Goal: Task Accomplishment & Management: Manage account settings

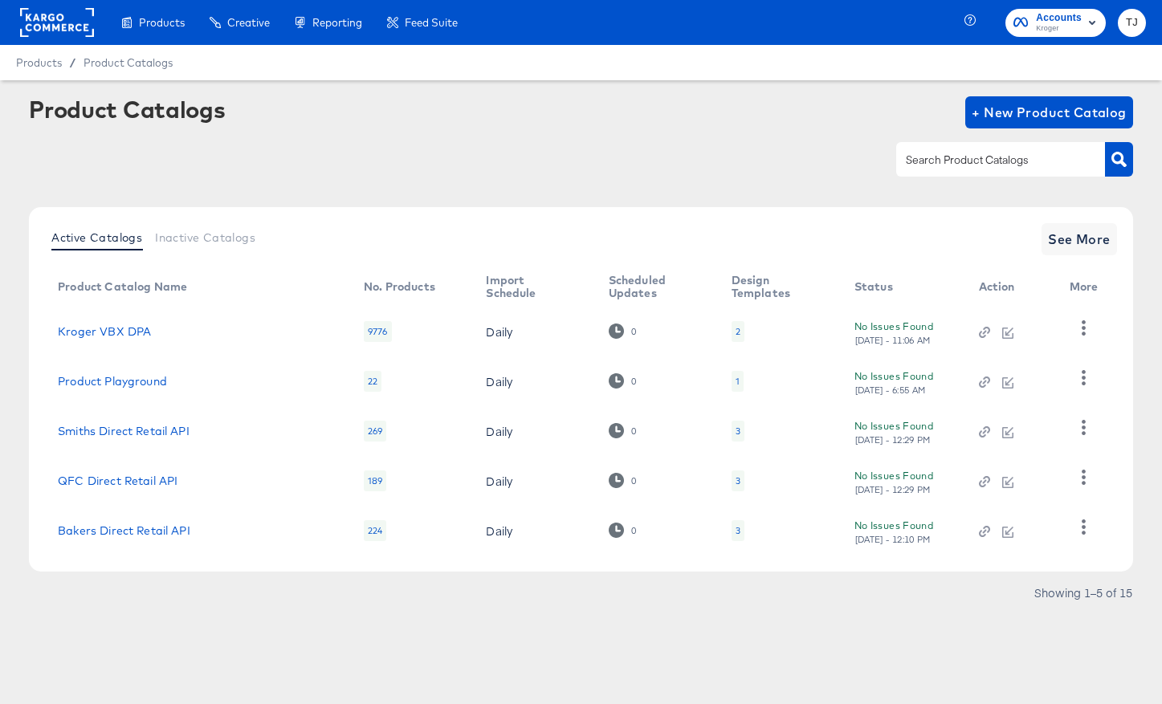
click at [37, 30] on rect at bounding box center [57, 22] width 74 height 29
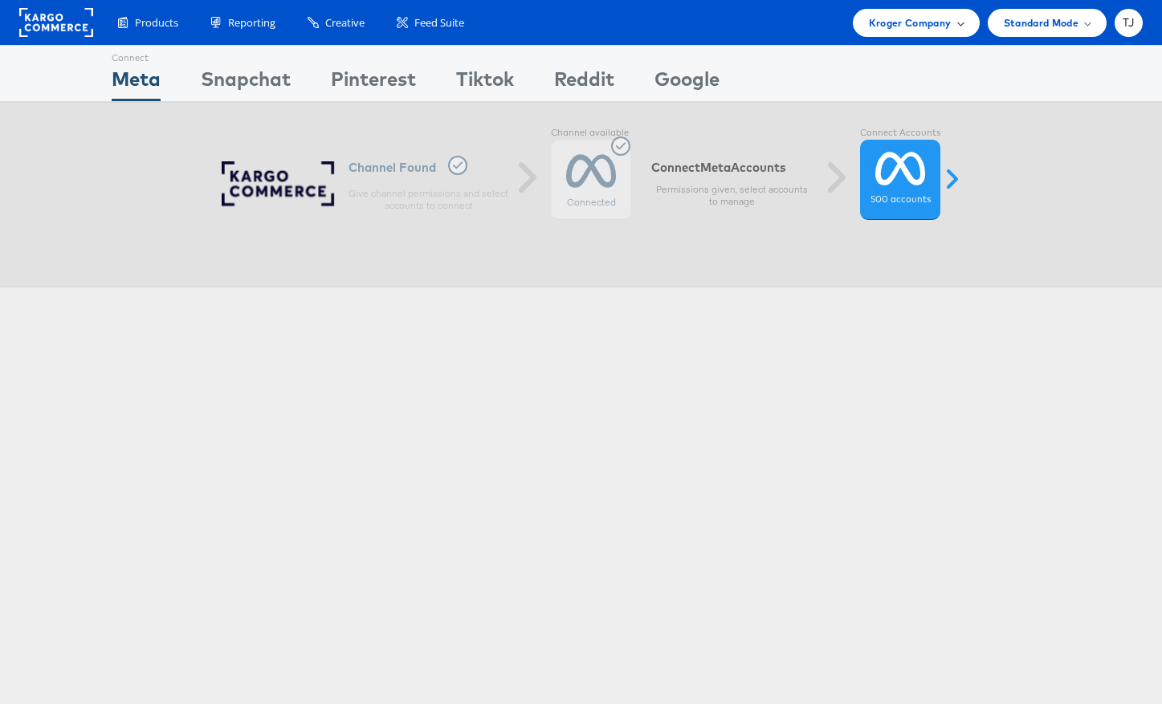
click at [955, 32] on div "Kroger Company" at bounding box center [916, 23] width 127 height 28
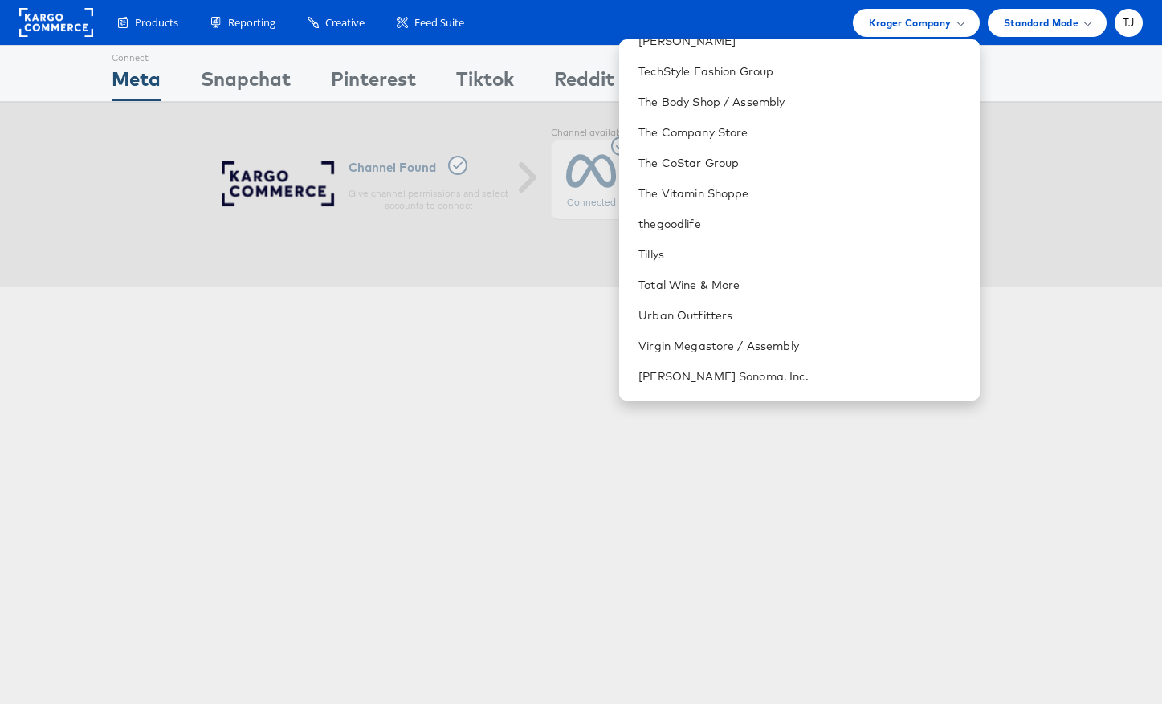
scroll to position [2270, 0]
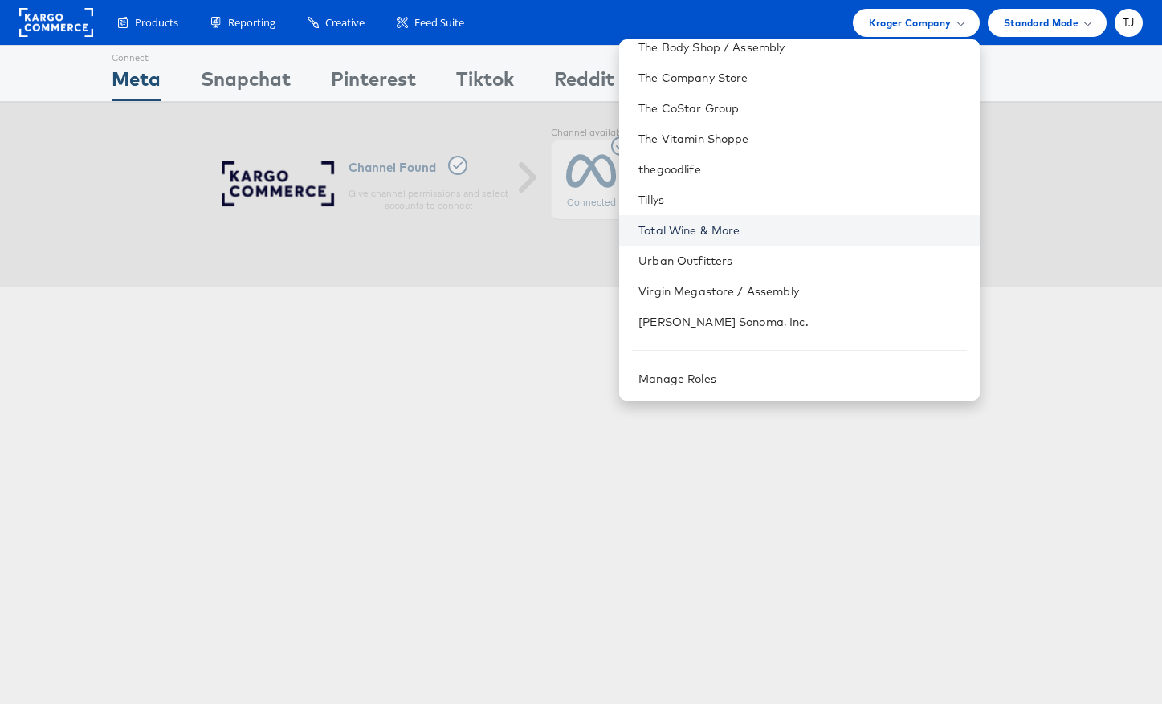
click at [789, 233] on link "Total Wine & More" at bounding box center [802, 230] width 328 height 16
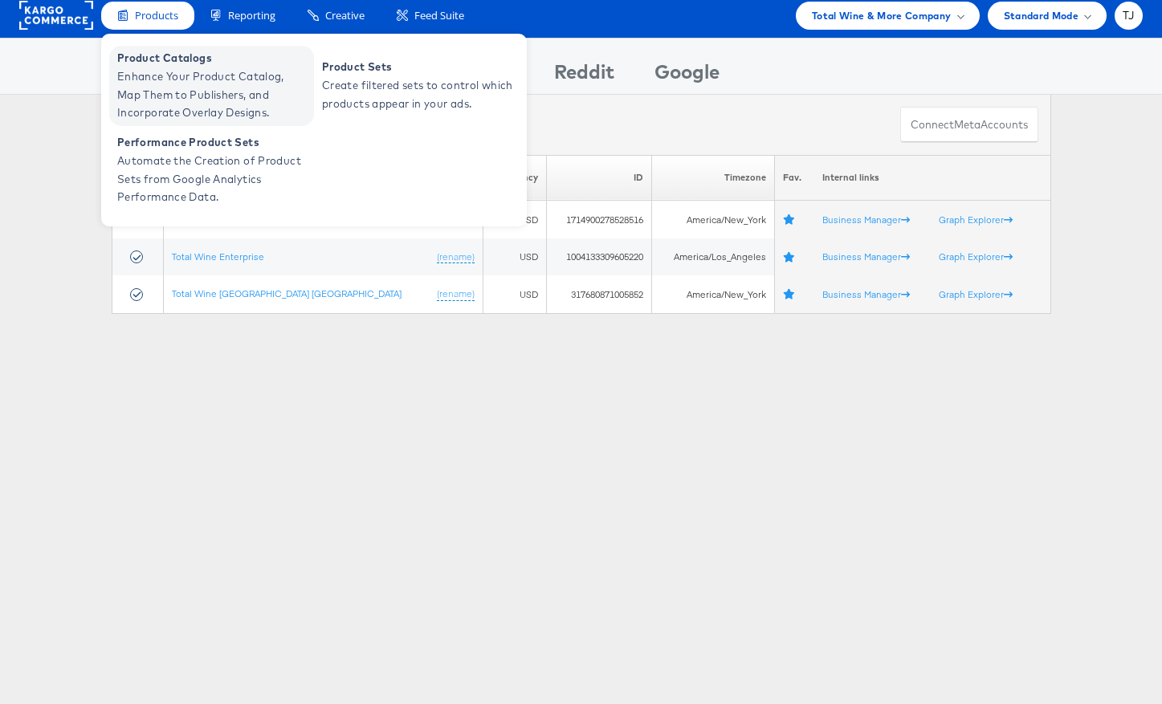
click at [149, 67] on span "Product Catalogs" at bounding box center [213, 58] width 193 height 18
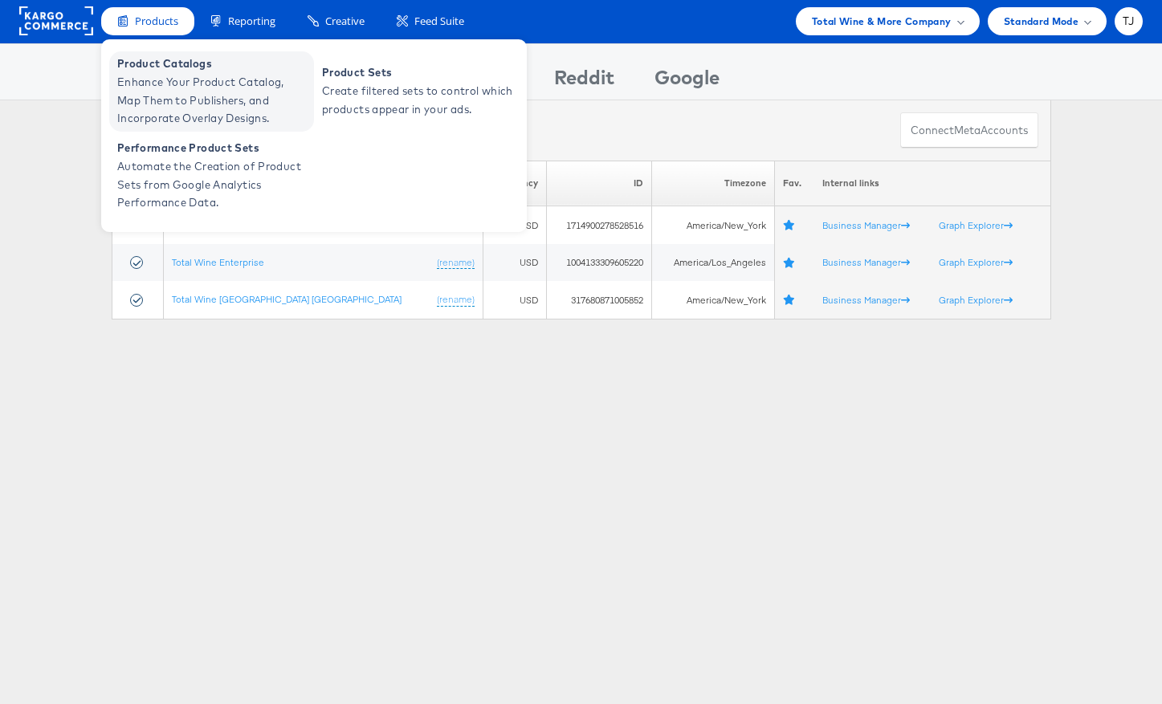
scroll to position [1, 0]
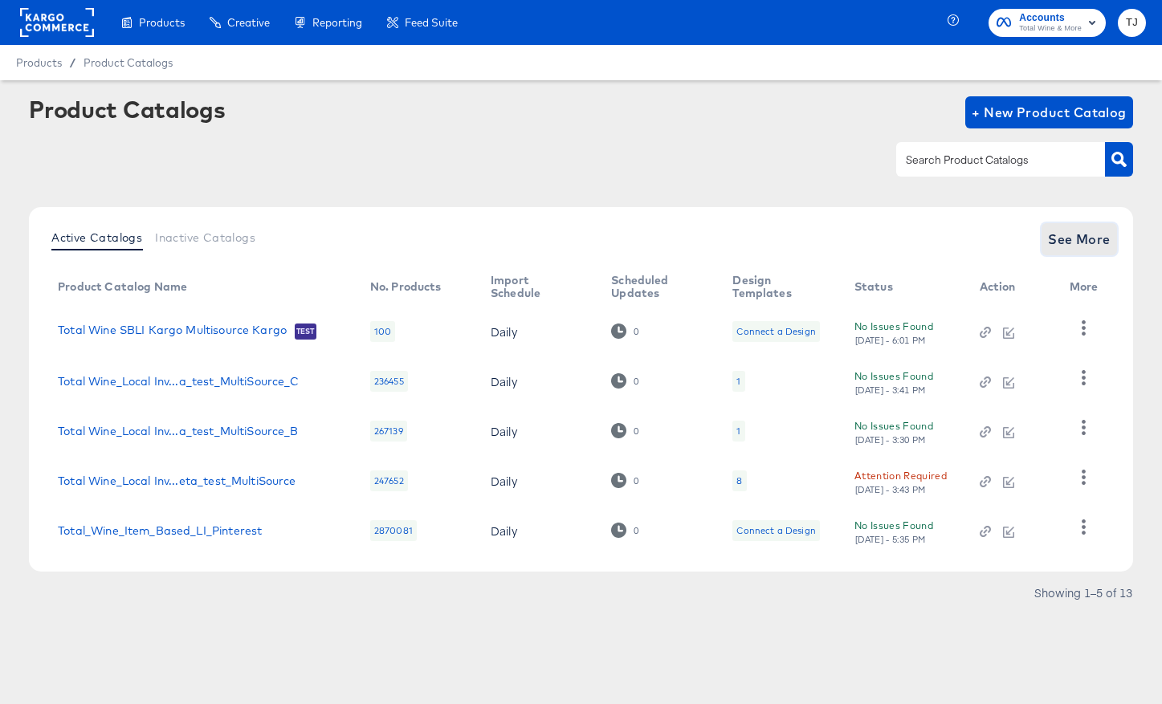
click at [1090, 239] on span "See More" at bounding box center [1079, 239] width 63 height 22
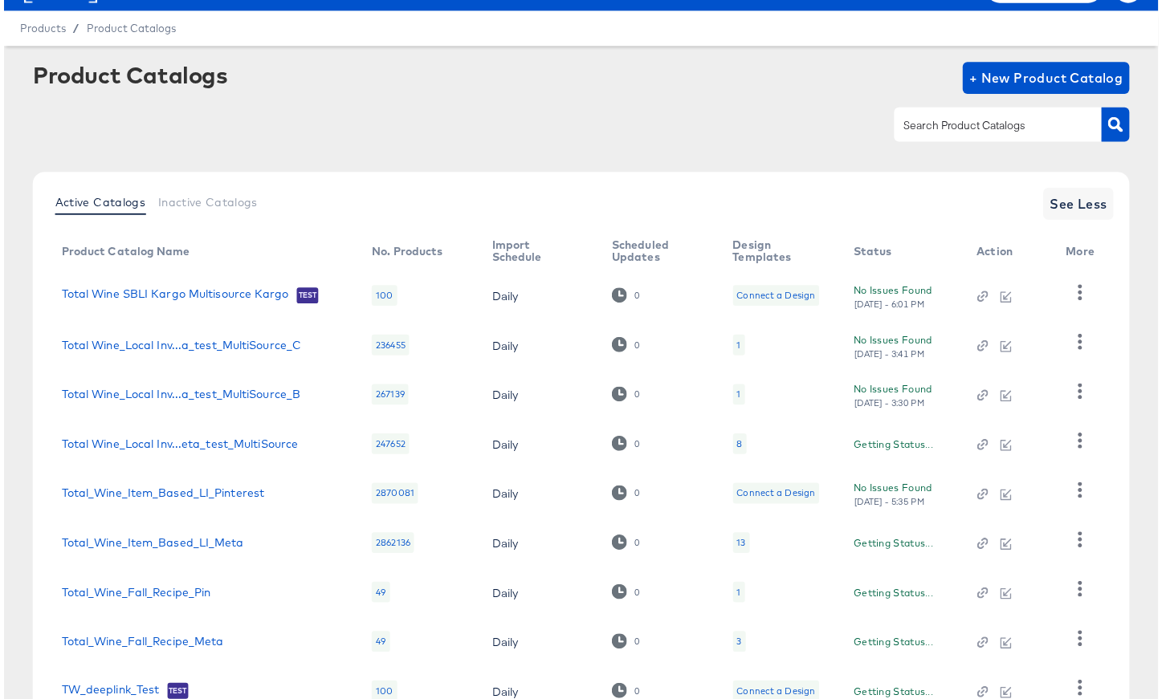
scroll to position [206, 0]
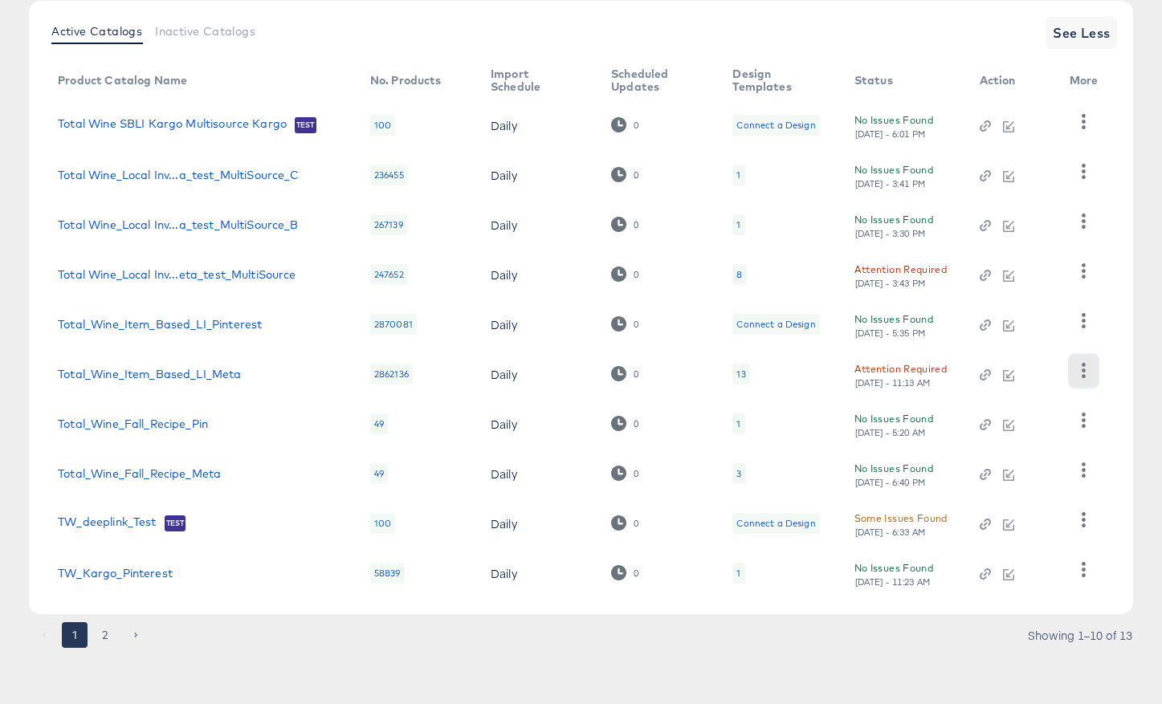
click at [1080, 365] on icon "button" at bounding box center [1083, 370] width 15 height 15
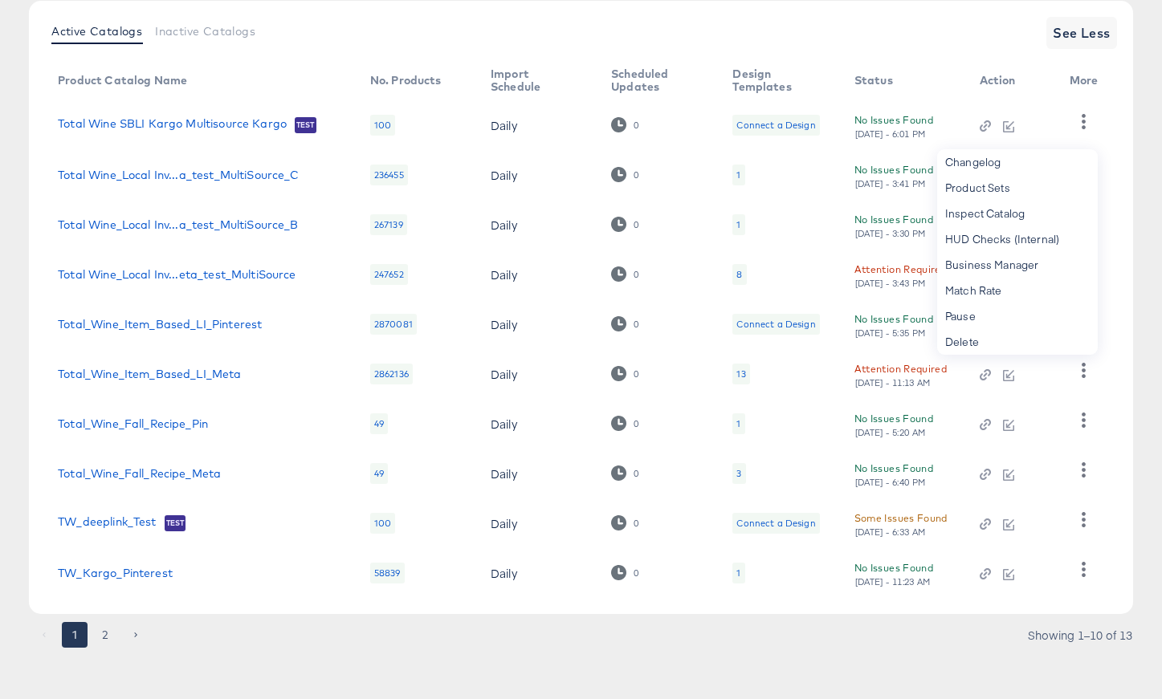
click at [872, 266] on div "Attention Required" at bounding box center [900, 269] width 92 height 17
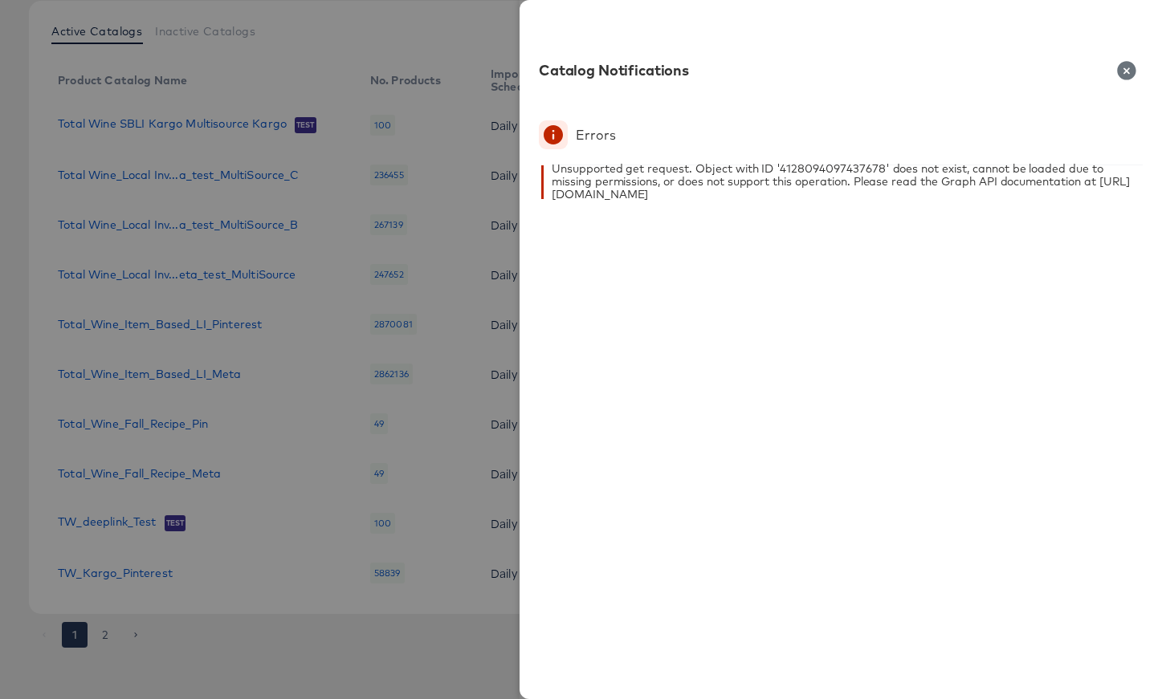
scroll to position [211, 0]
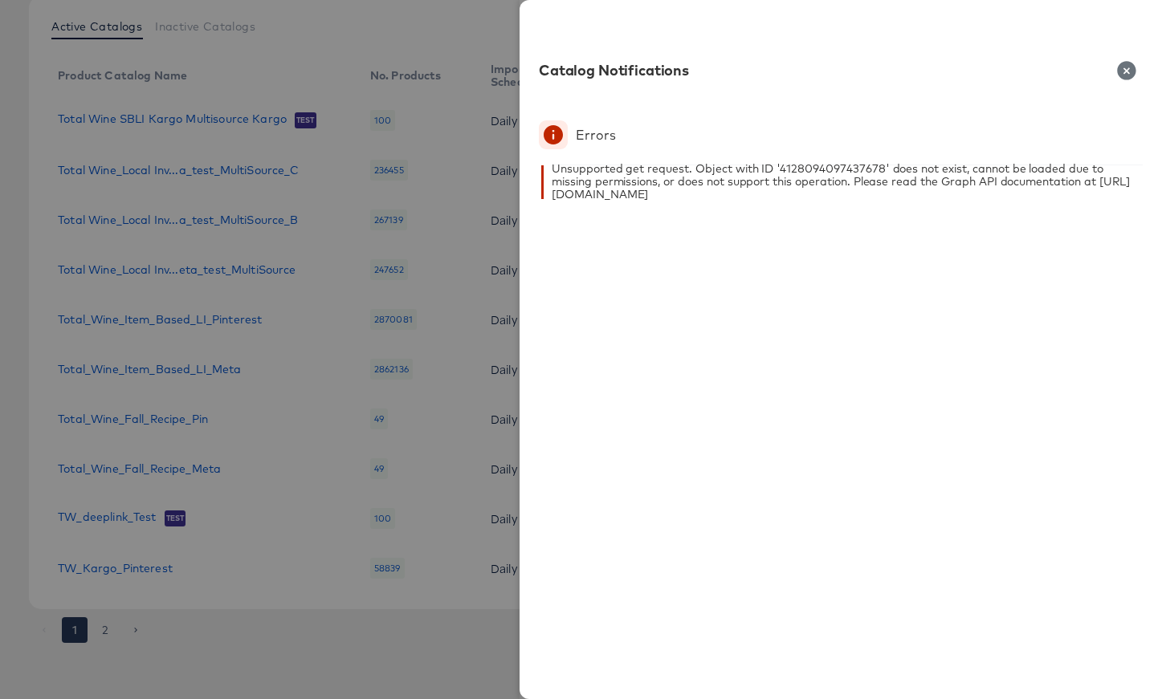
click at [1121, 71] on icon "button" at bounding box center [1126, 70] width 18 height 18
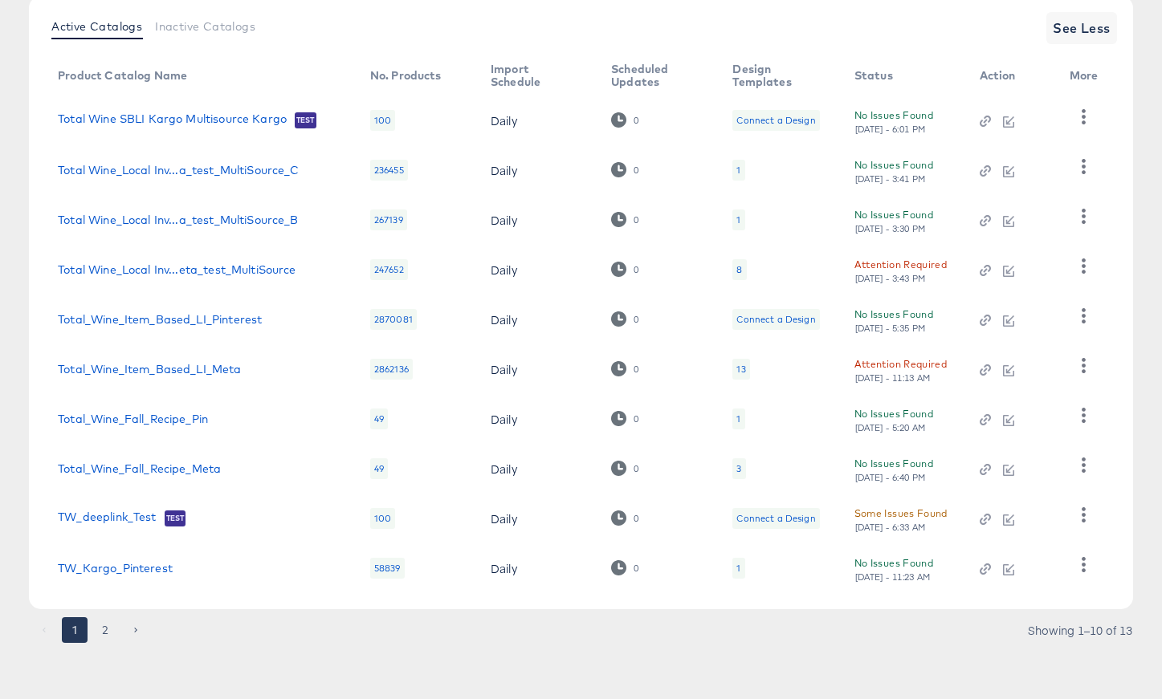
click at [906, 365] on div "Attention Required" at bounding box center [900, 364] width 92 height 17
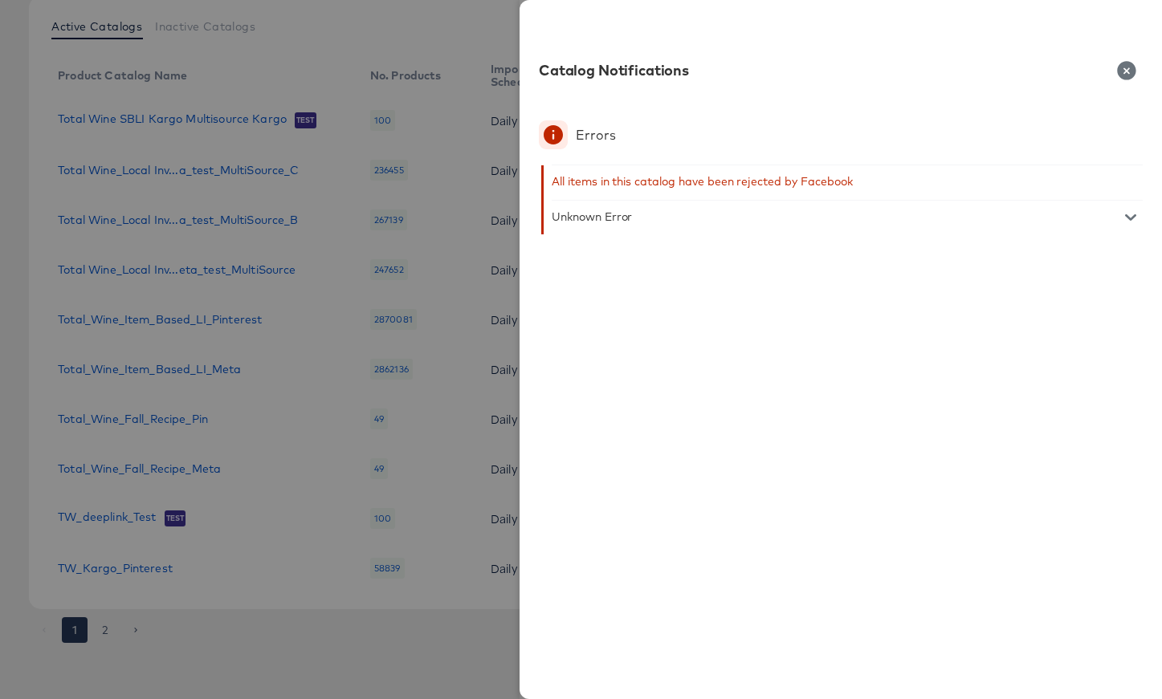
click at [1121, 63] on icon "button" at bounding box center [1126, 70] width 18 height 18
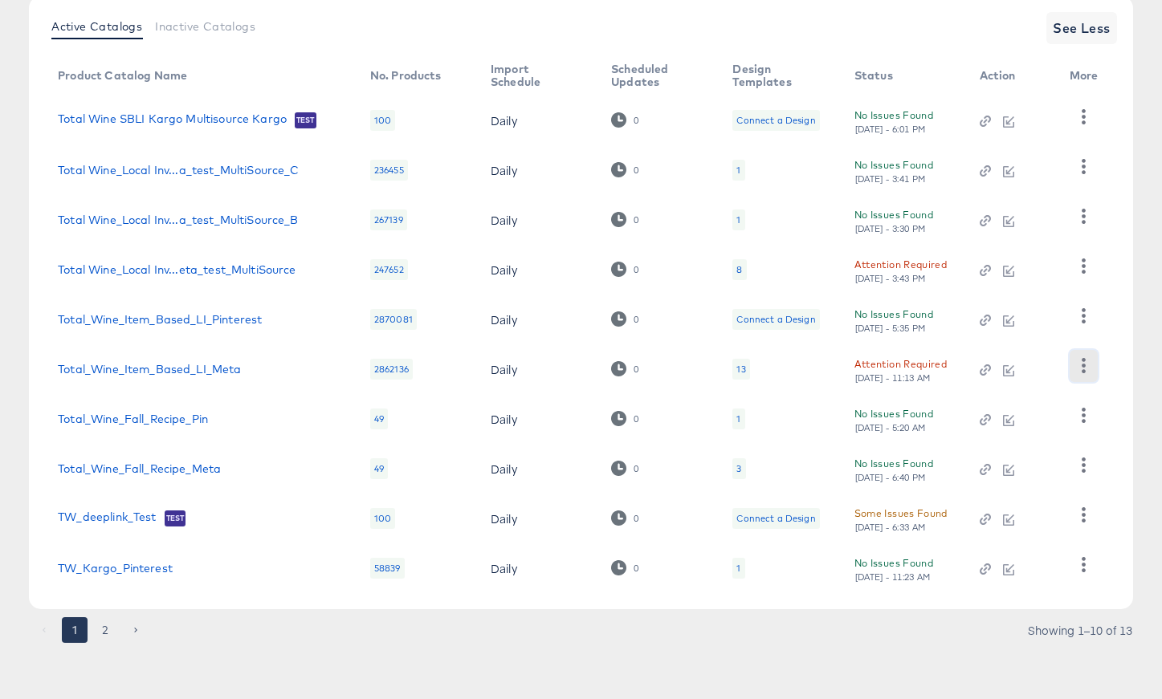
click at [1086, 373] on icon "button" at bounding box center [1083, 365] width 15 height 15
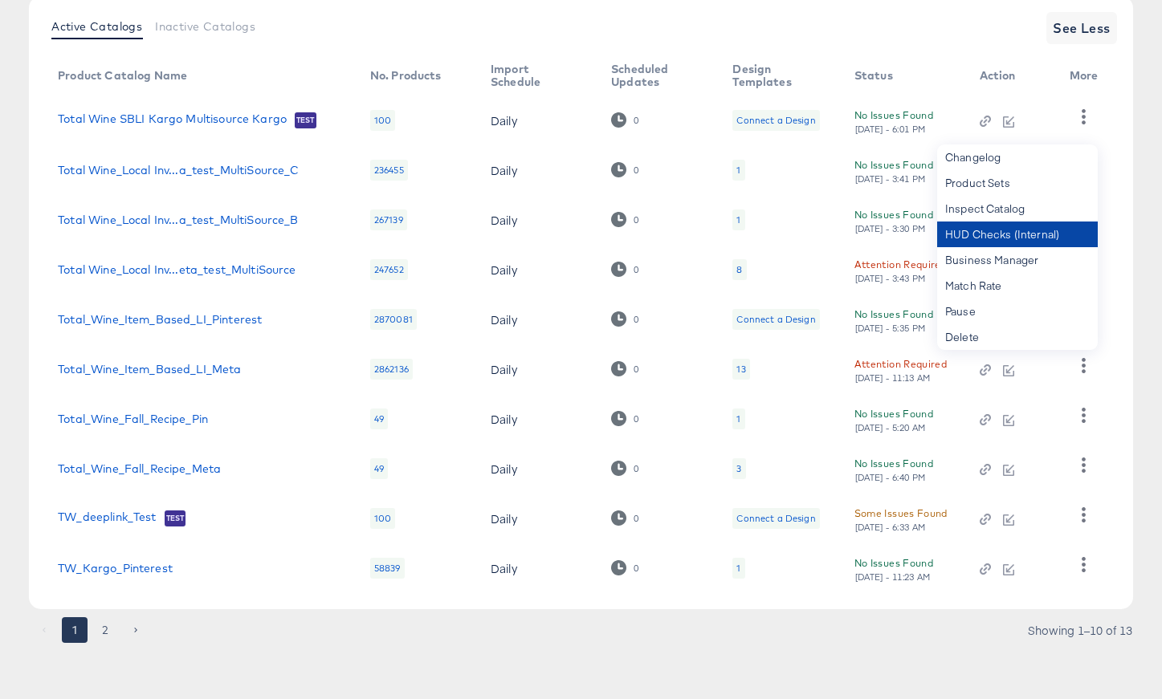
click at [982, 230] on div "HUD Checks (Internal)" at bounding box center [1017, 235] width 161 height 26
click at [887, 362] on div "Attention Required" at bounding box center [900, 364] width 92 height 17
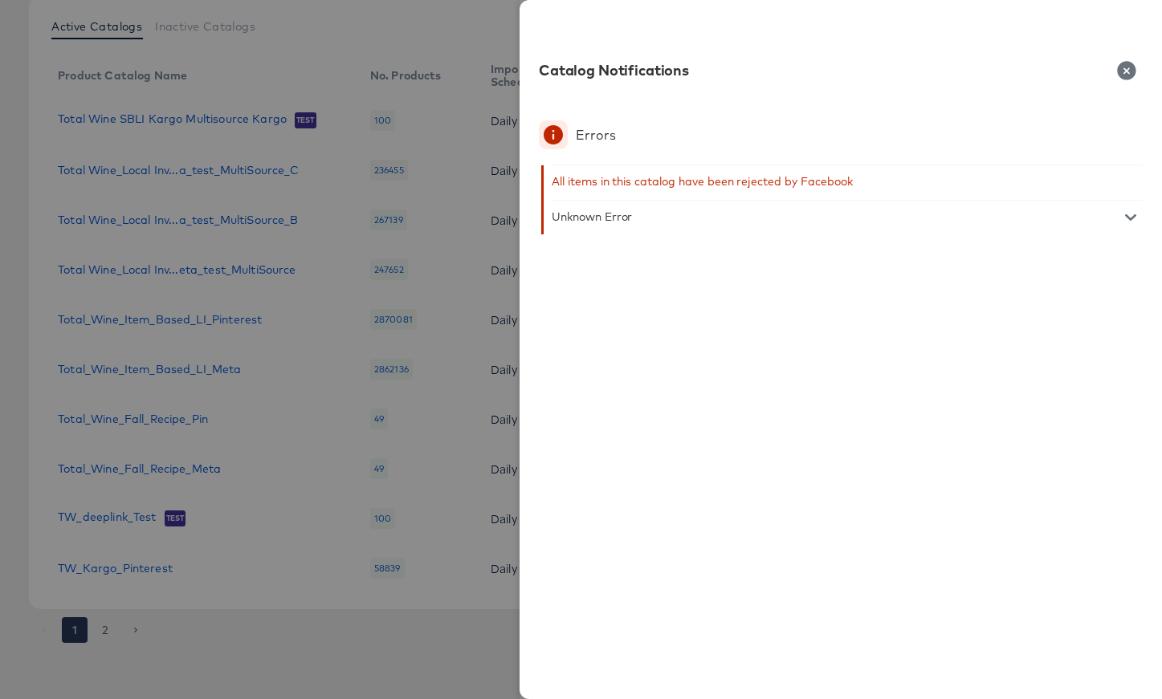
click at [1123, 70] on icon "button" at bounding box center [1126, 70] width 18 height 18
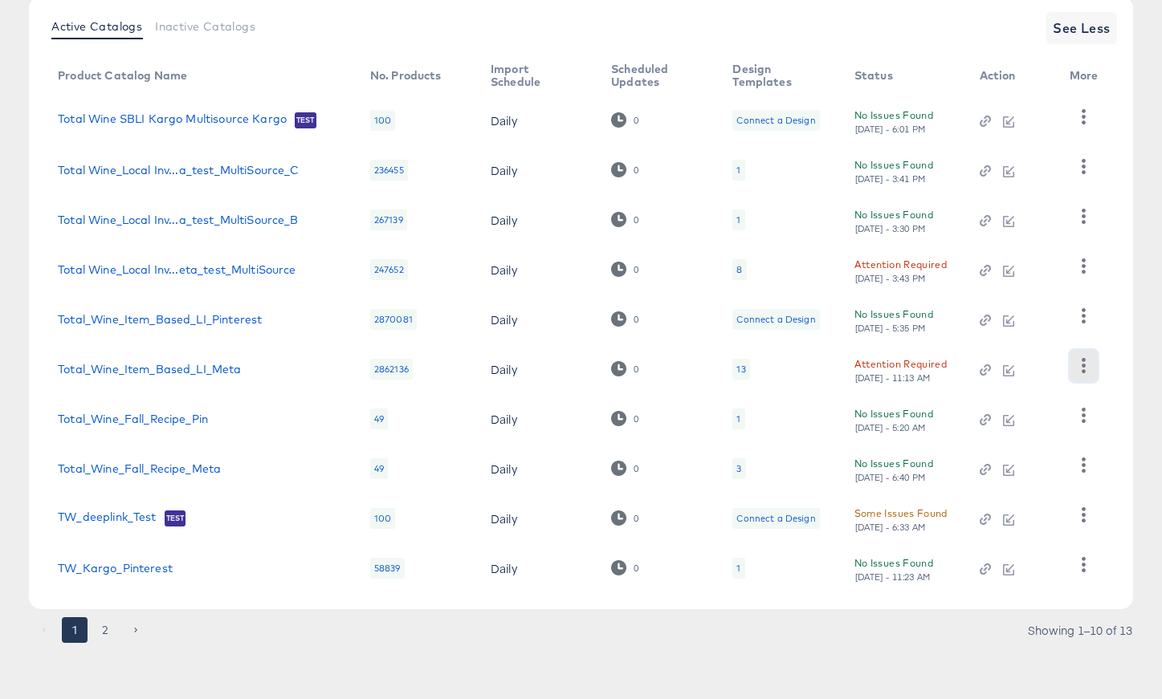
click at [1083, 368] on icon "button" at bounding box center [1083, 365] width 15 height 15
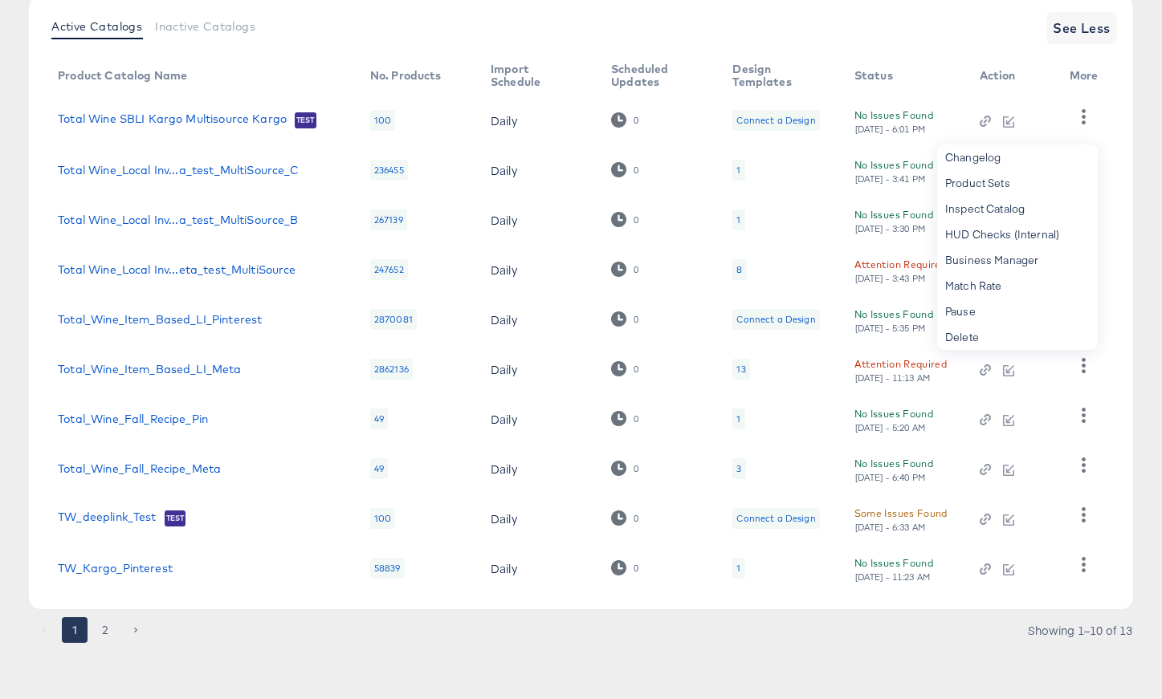
click at [1013, 311] on div "Pause" at bounding box center [1017, 312] width 161 height 26
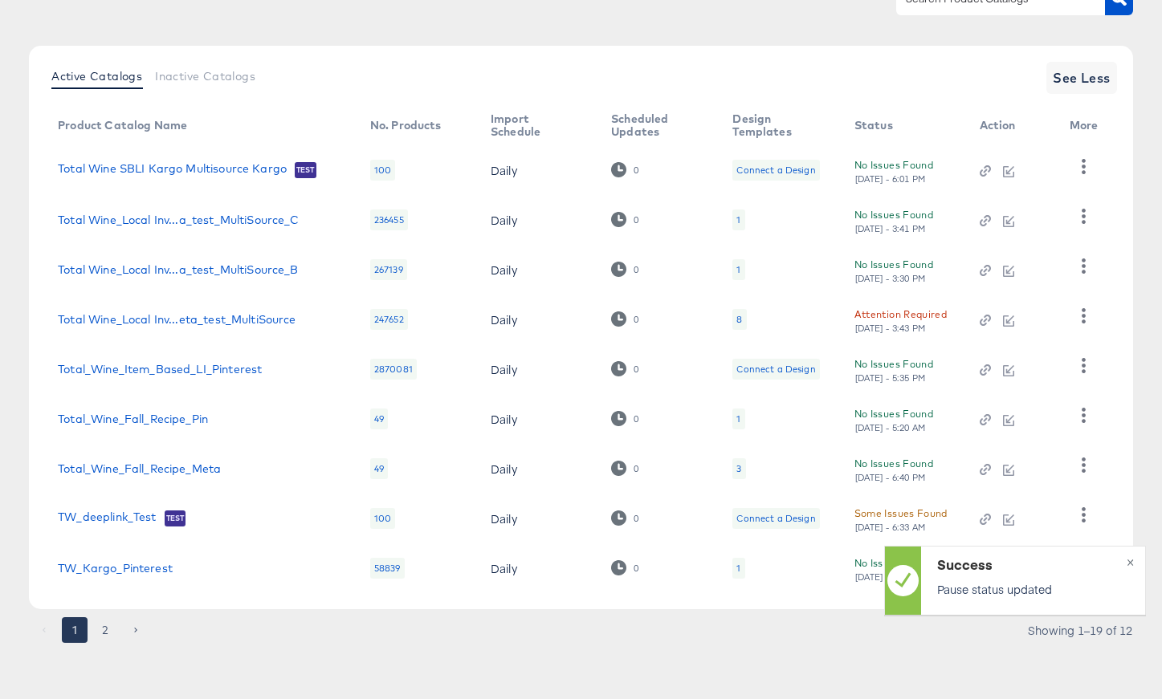
scroll to position [161, 0]
click at [874, 310] on div "Attention Required" at bounding box center [900, 314] width 92 height 17
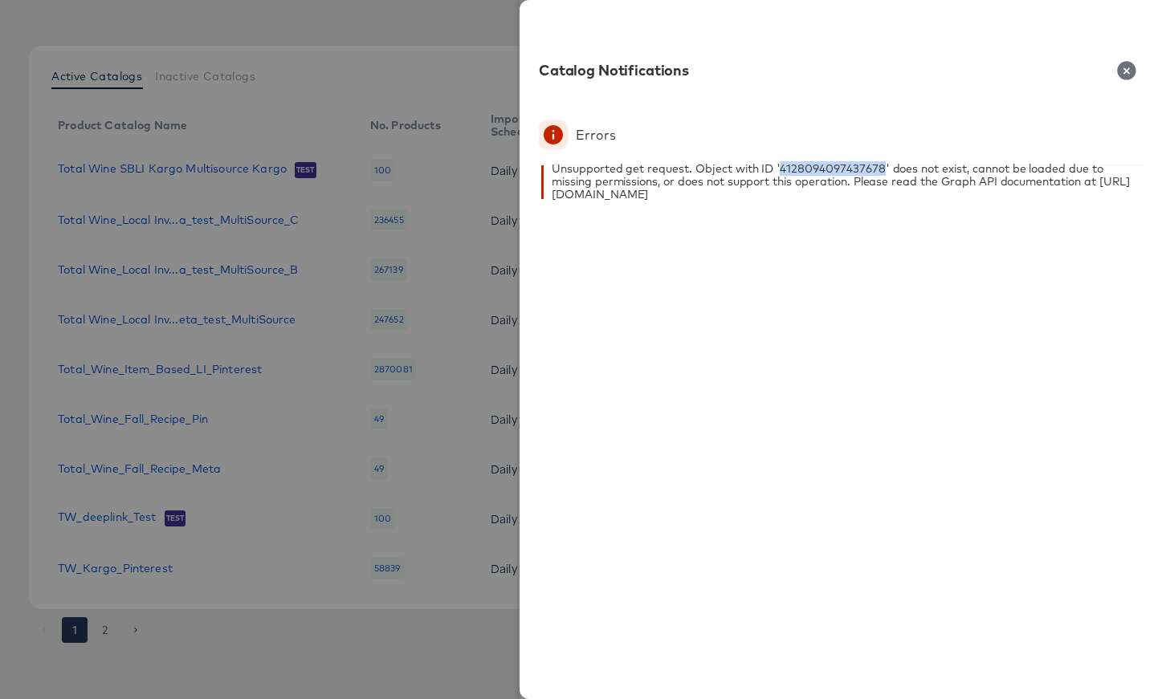
drag, startPoint x: 781, startPoint y: 169, endPoint x: 880, endPoint y: 168, distance: 98.8
click at [880, 168] on div "Unsupported get request. Object with ID '4128094097437678' does not exist, cann…" at bounding box center [847, 181] width 591 height 39
copy div "4128094097437678"
click at [1127, 69] on icon "button" at bounding box center [1126, 70] width 19 height 19
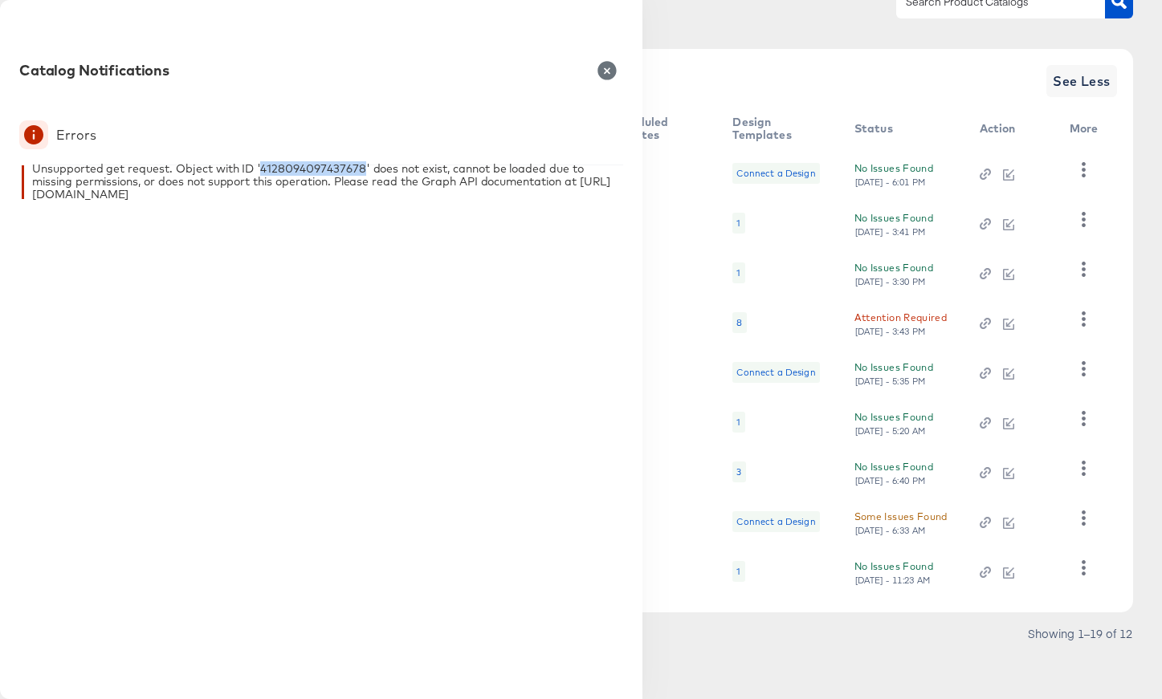
scroll to position [157, 0]
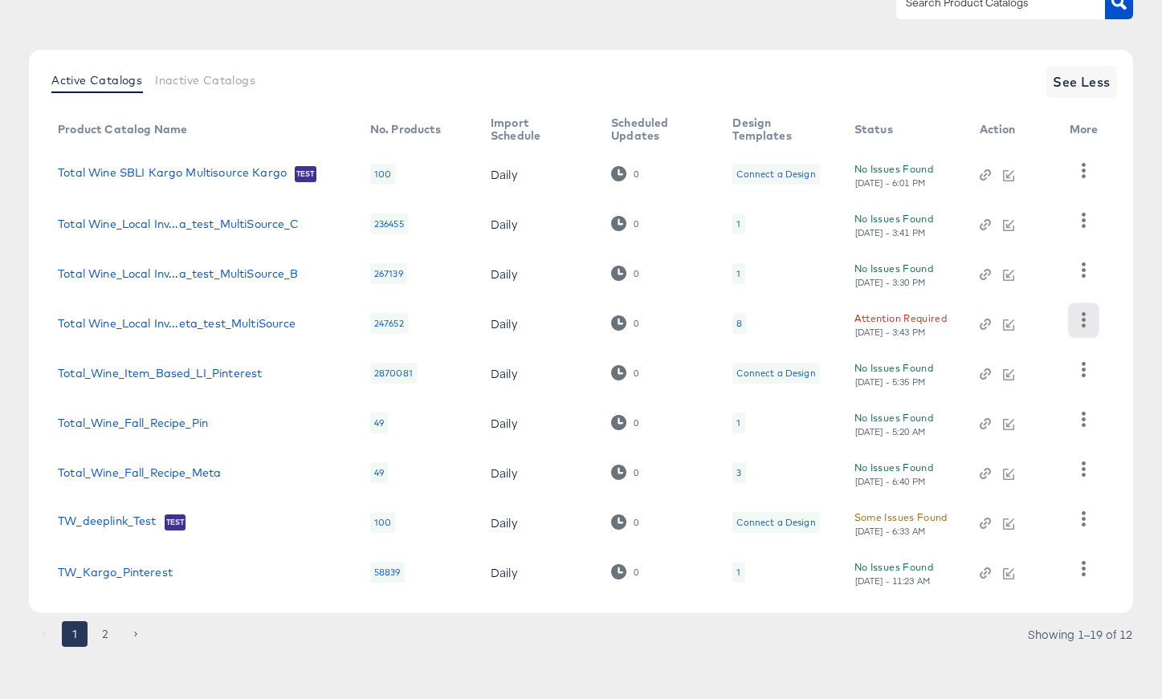
click at [1090, 315] on icon "button" at bounding box center [1083, 319] width 15 height 15
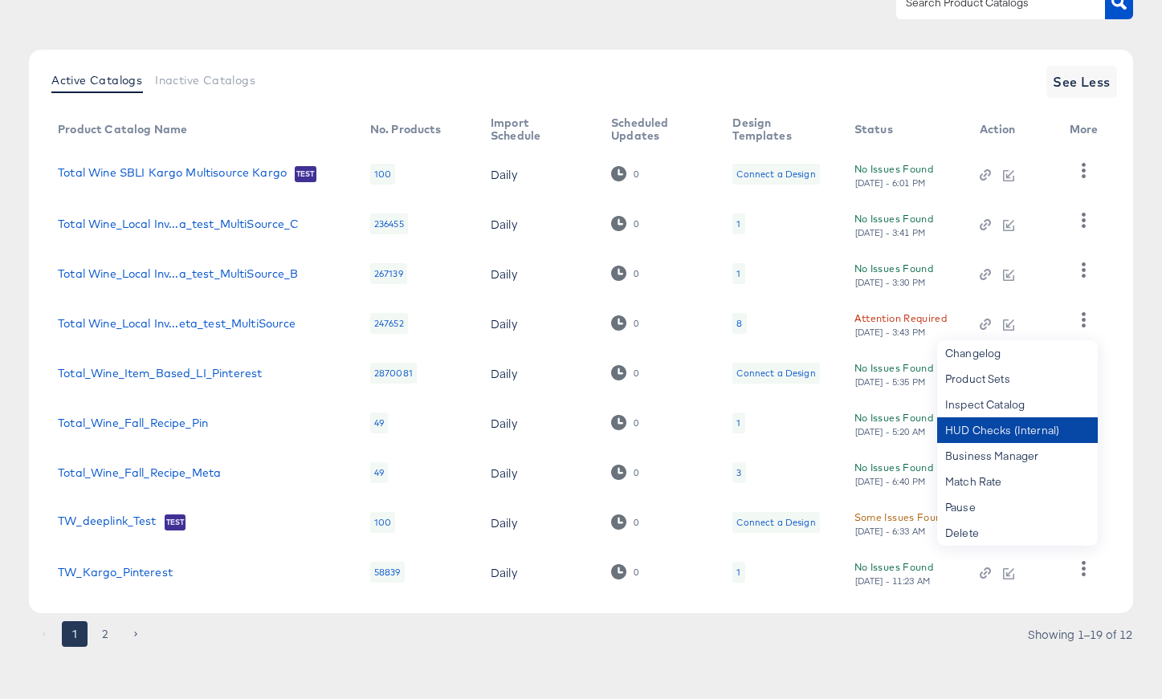
click at [1046, 421] on div "HUD Checks (Internal)" at bounding box center [1017, 431] width 161 height 26
